Goal: Communication & Community: Share content

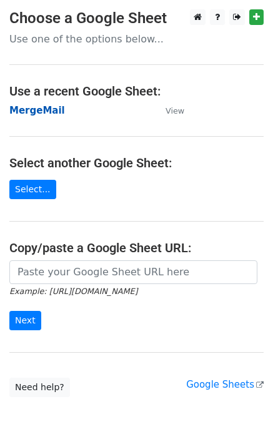
click at [47, 112] on strong "MergeMail" at bounding box center [37, 110] width 56 height 11
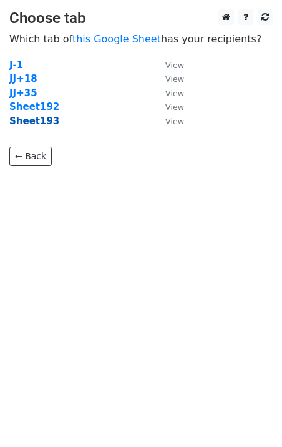
click at [41, 123] on strong "Sheet193" at bounding box center [34, 121] width 50 height 11
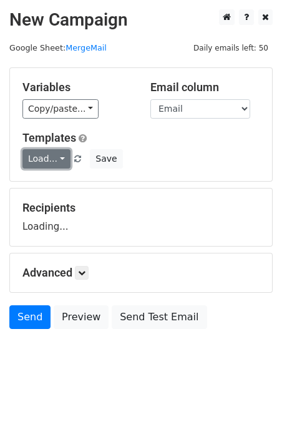
click at [44, 162] on link "Load..." at bounding box center [46, 158] width 48 height 19
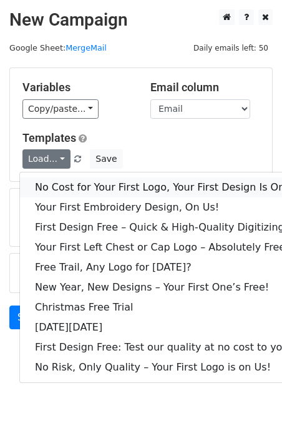
click at [72, 191] on link "No Cost for Your First Logo, Your First Design Is On Us!" at bounding box center [170, 187] width 300 height 20
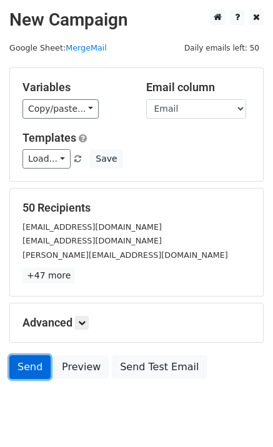
click at [22, 374] on link "Send" at bounding box center [29, 368] width 41 height 24
